Goal: Transaction & Acquisition: Subscribe to service/newsletter

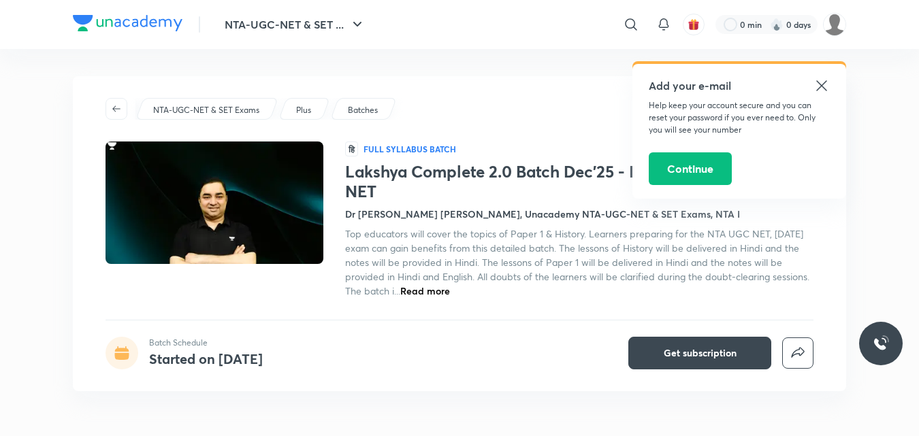
click at [815, 85] on icon at bounding box center [821, 86] width 16 height 16
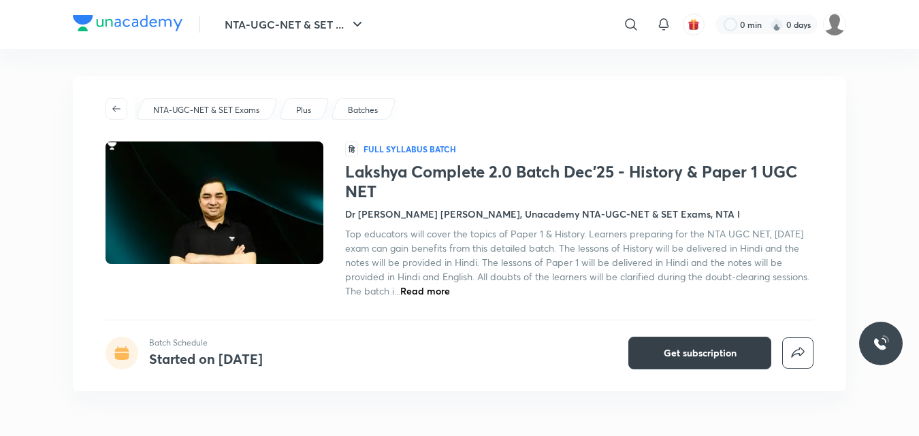
click at [740, 361] on button "Get subscription" at bounding box center [699, 353] width 143 height 33
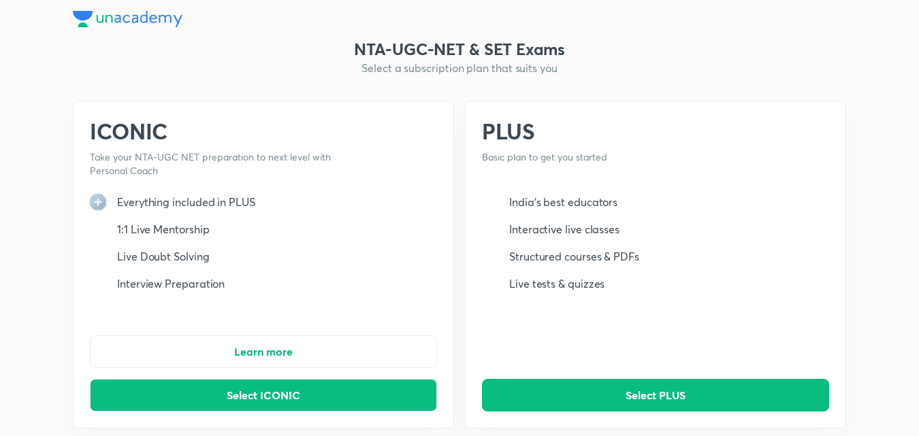
click at [681, 340] on div "PLUS Basic plan to get you started India's best educators Interactive live clas…" at bounding box center [655, 265] width 381 height 328
click at [327, 397] on button "Select ICONIC" at bounding box center [263, 395] width 347 height 33
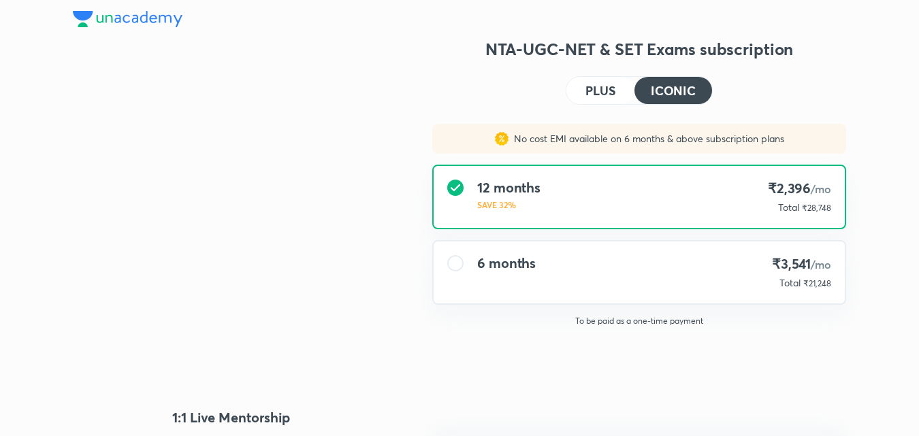
type input "UNLOCK"
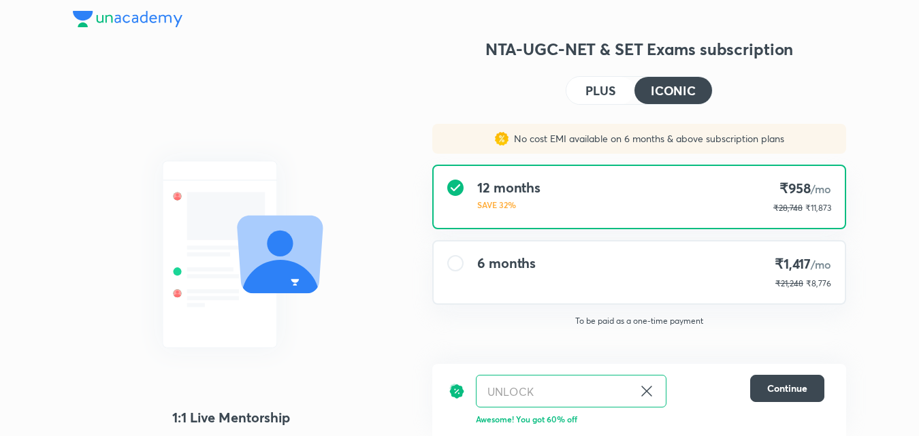
click at [493, 270] on h4 "6 months" at bounding box center [506, 263] width 59 height 16
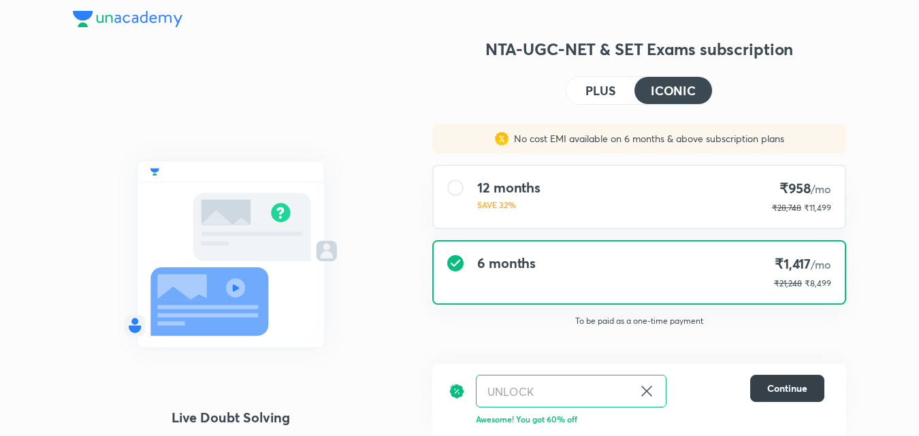
click at [773, 389] on span "Continue" at bounding box center [787, 389] width 40 height 14
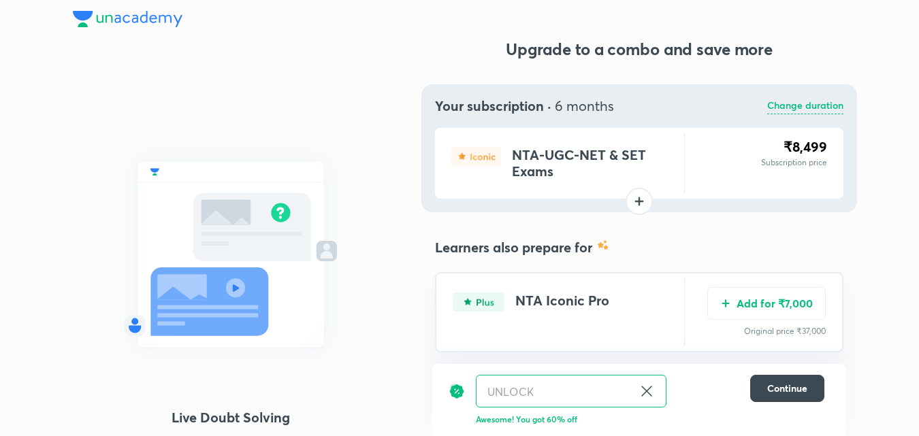
click at [727, 182] on div "NTA-UGC-NET & SET Exams ₹8,499 Subscription price" at bounding box center [639, 163] width 408 height 71
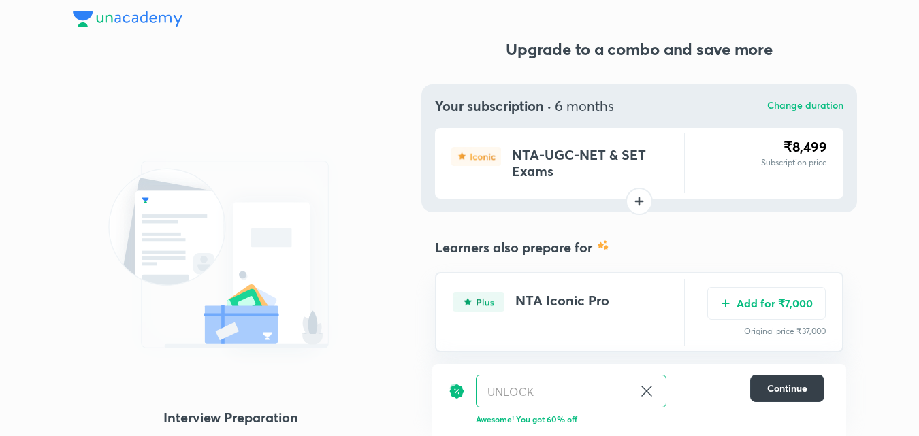
click at [789, 395] on button "Continue" at bounding box center [787, 388] width 74 height 27
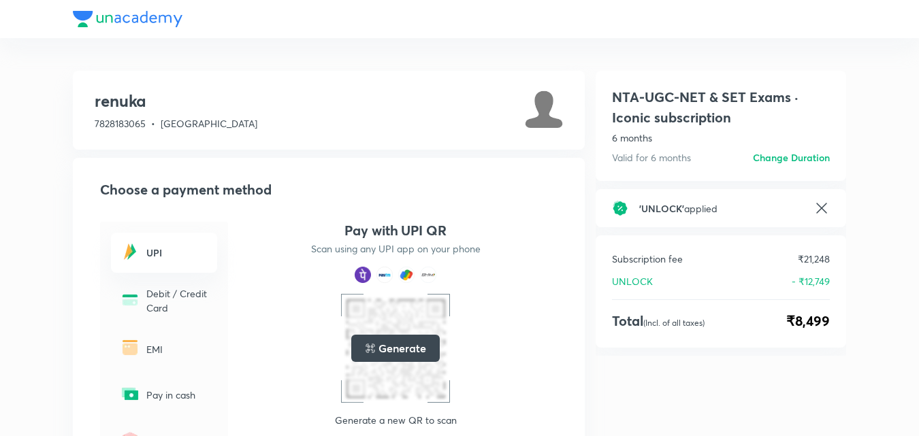
click at [154, 265] on div "UPI" at bounding box center [164, 253] width 106 height 40
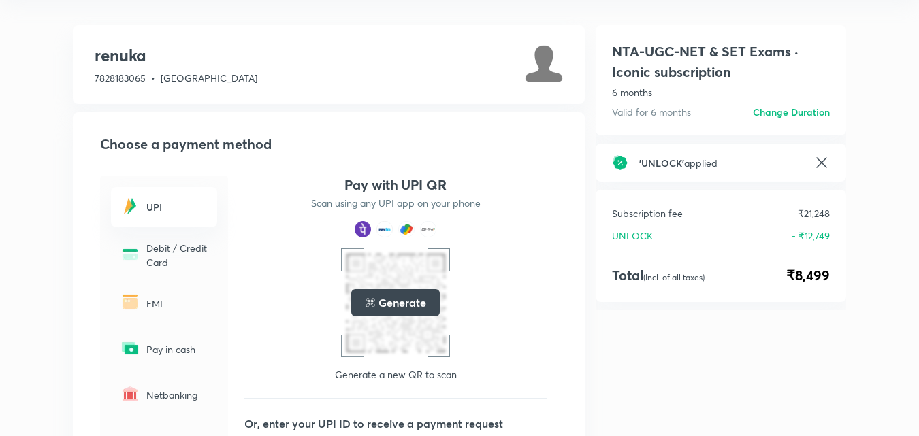
scroll to position [68, 0]
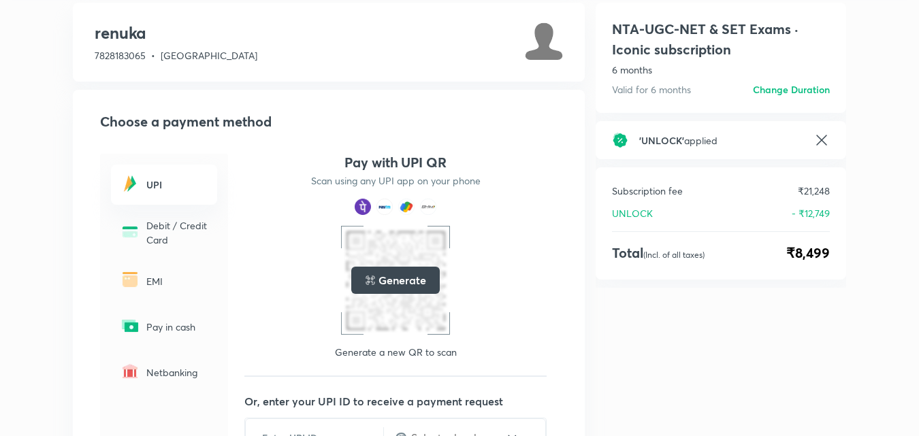
click at [143, 282] on div "EMI" at bounding box center [164, 281] width 106 height 40
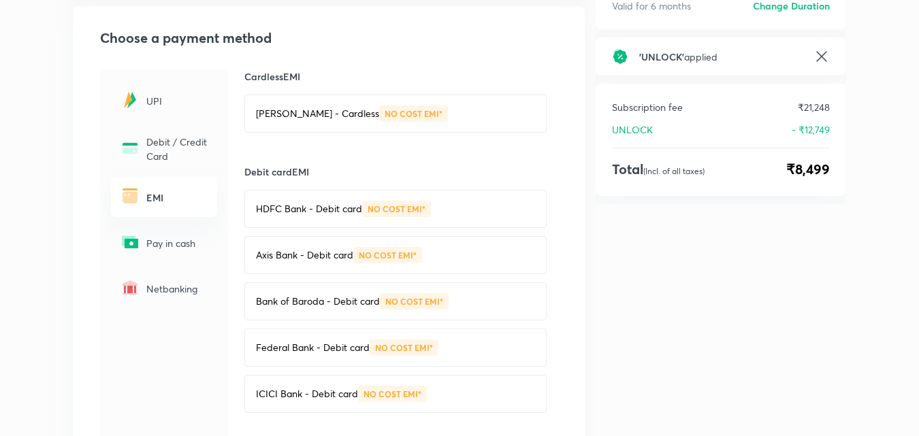
scroll to position [0, 0]
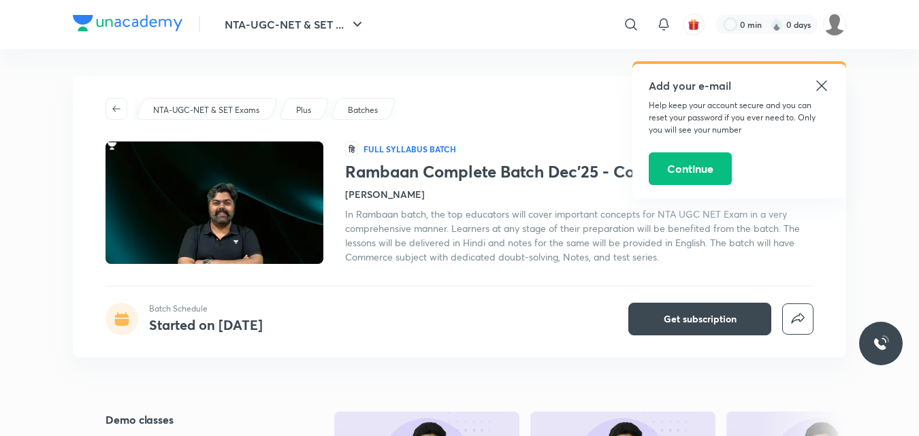
click at [825, 87] on icon at bounding box center [821, 86] width 16 height 16
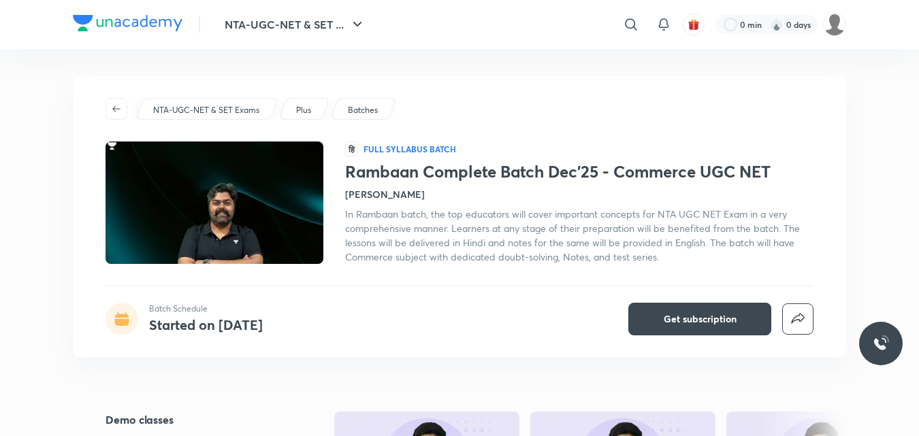
click at [375, 197] on h4 "[PERSON_NAME]" at bounding box center [385, 194] width 80 height 14
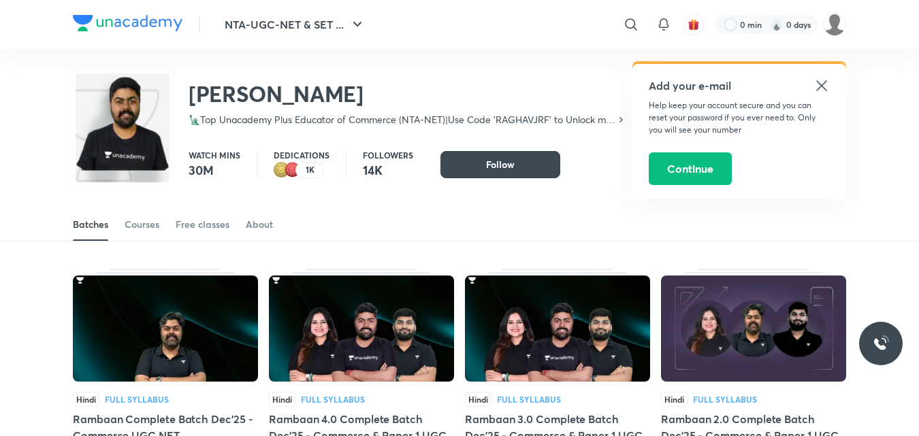
click at [819, 82] on icon at bounding box center [821, 86] width 16 height 16
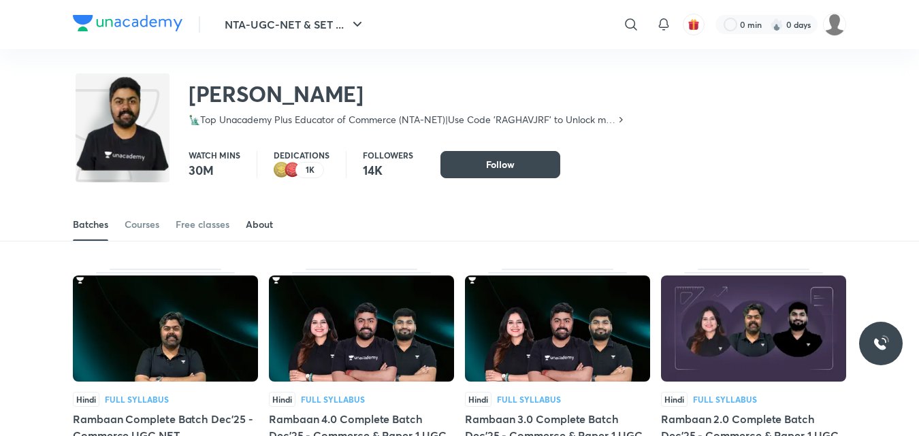
click at [270, 221] on div "About" at bounding box center [259, 225] width 27 height 14
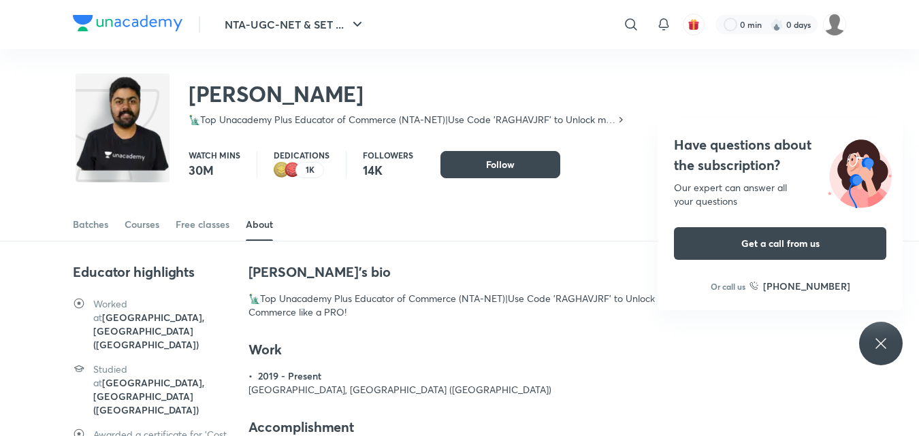
click at [881, 350] on icon at bounding box center [881, 344] width 16 height 16
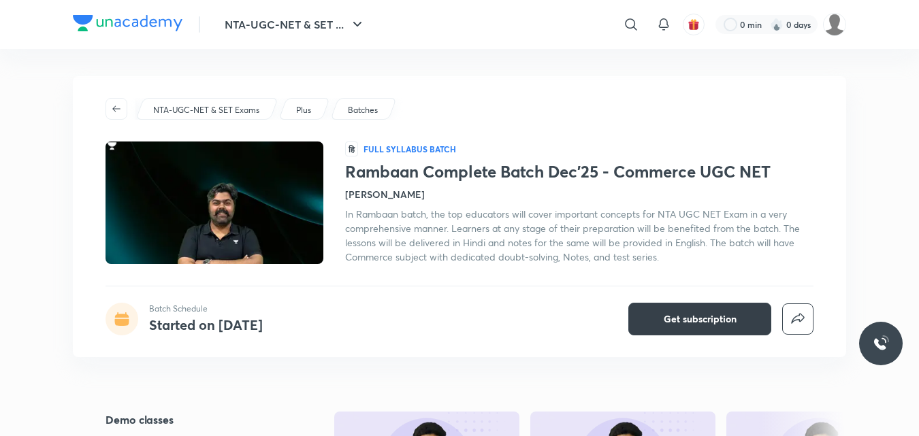
click at [708, 311] on button "Get subscription" at bounding box center [699, 319] width 143 height 33
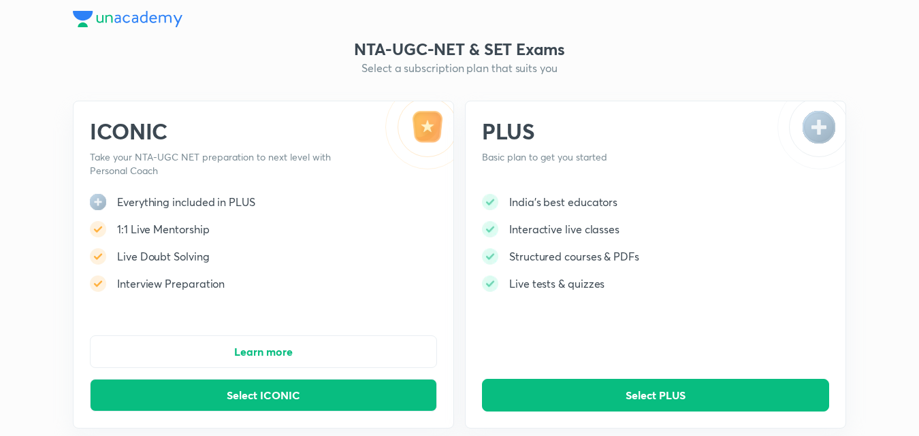
click at [540, 270] on div "India's best educators Interactive live classes Structured courses & PDFs Live …" at bounding box center [560, 248] width 157 height 109
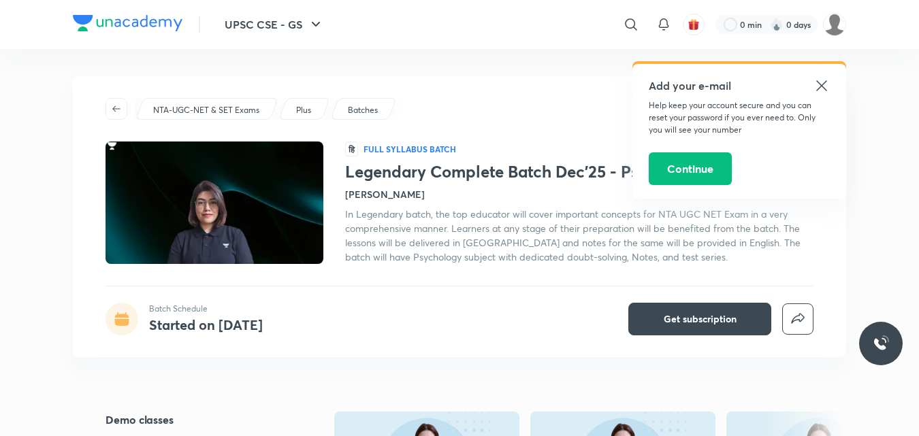
click at [379, 194] on h4 "[PERSON_NAME]" at bounding box center [385, 194] width 80 height 14
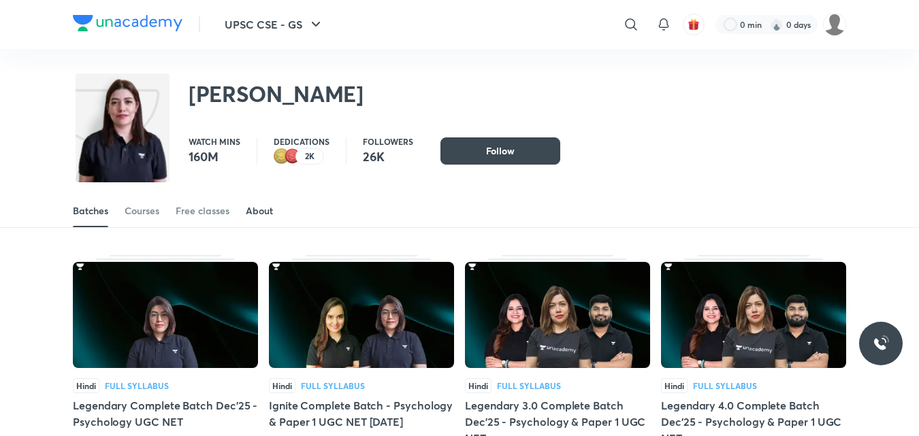
click at [253, 220] on link "About" at bounding box center [259, 211] width 27 height 33
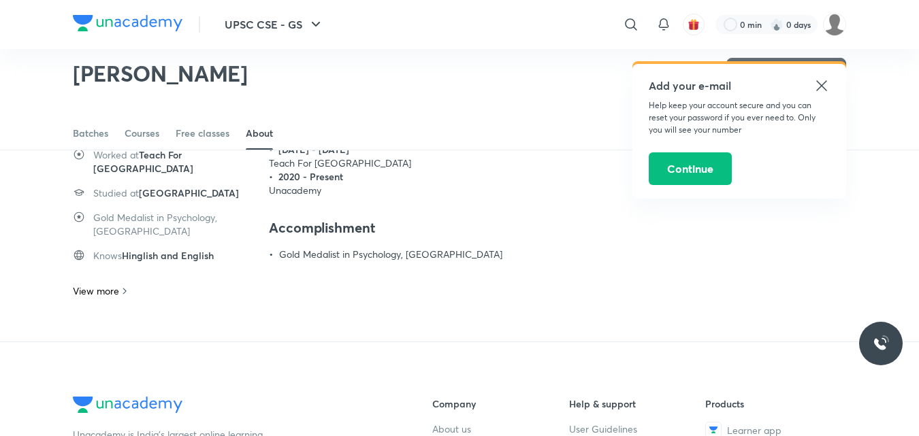
scroll to position [127, 0]
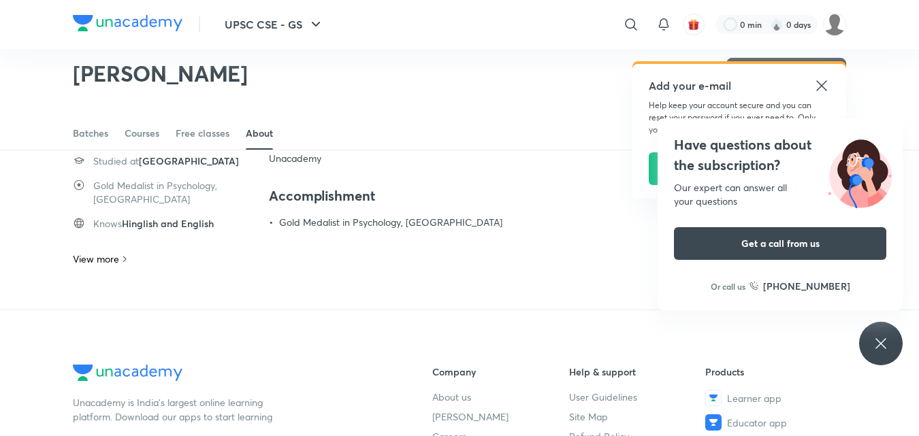
click at [883, 340] on icon at bounding box center [880, 343] width 10 height 10
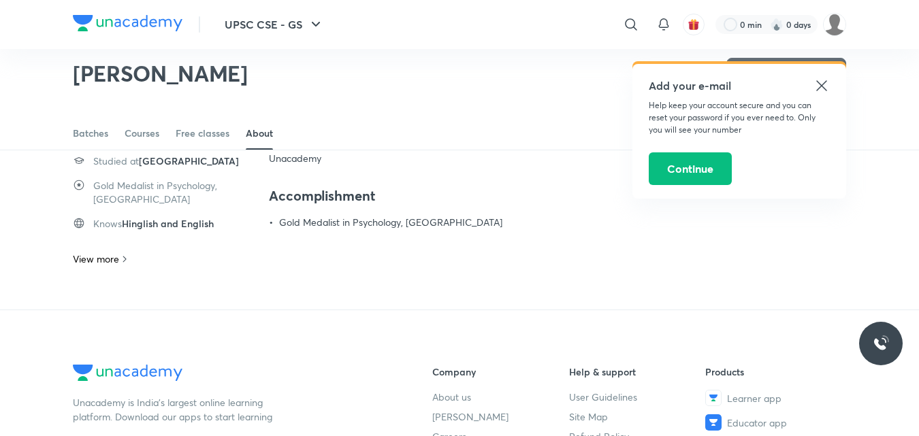
click at [816, 87] on icon at bounding box center [821, 86] width 16 height 16
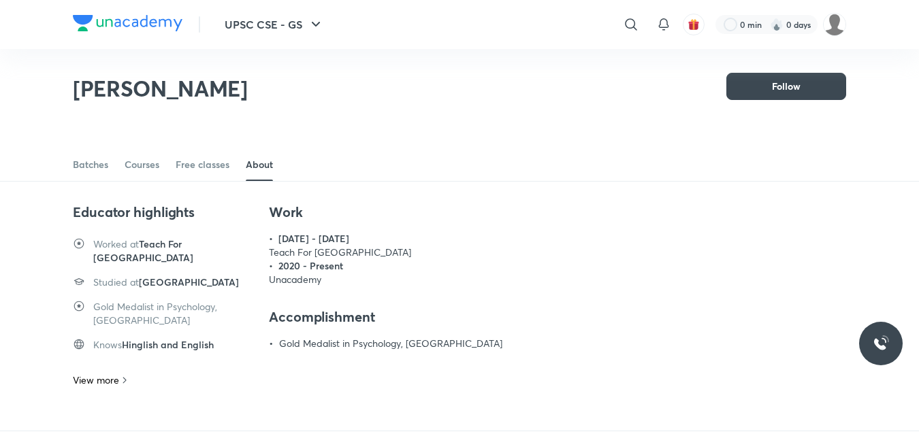
scroll to position [0, 0]
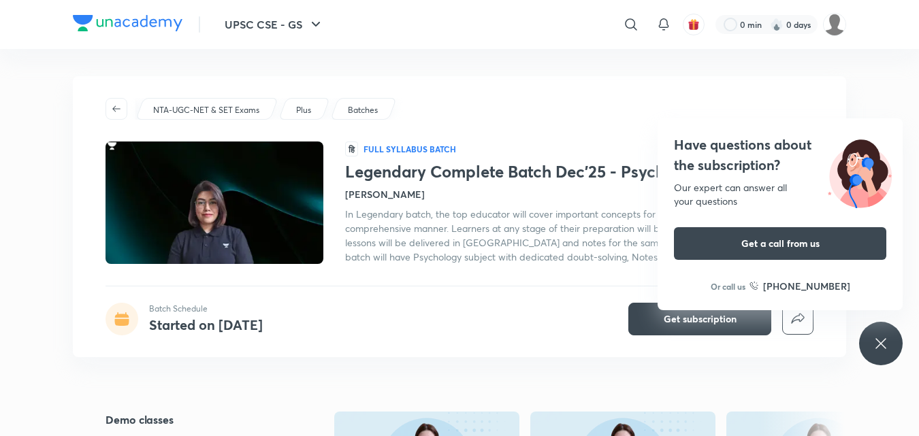
click at [890, 336] on div "Have questions about the subscription? Our expert can answer all your questions…" at bounding box center [881, 344] width 44 height 44
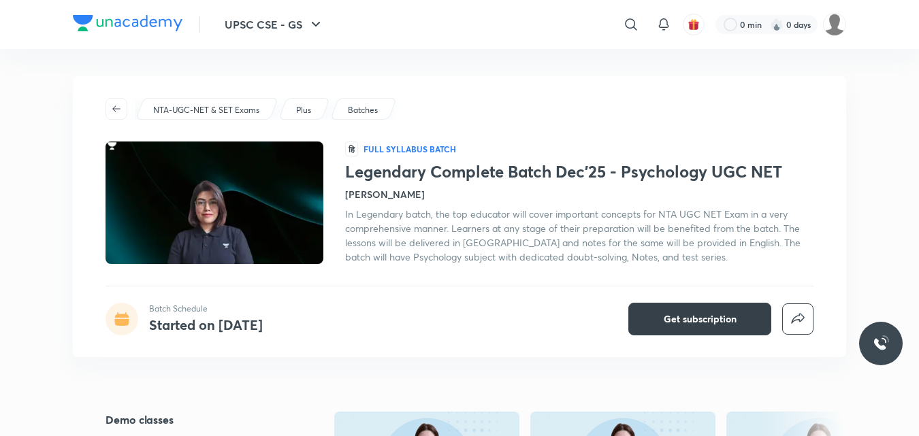
click at [681, 314] on span "Get subscription" at bounding box center [700, 319] width 73 height 14
